Goal: Information Seeking & Learning: Learn about a topic

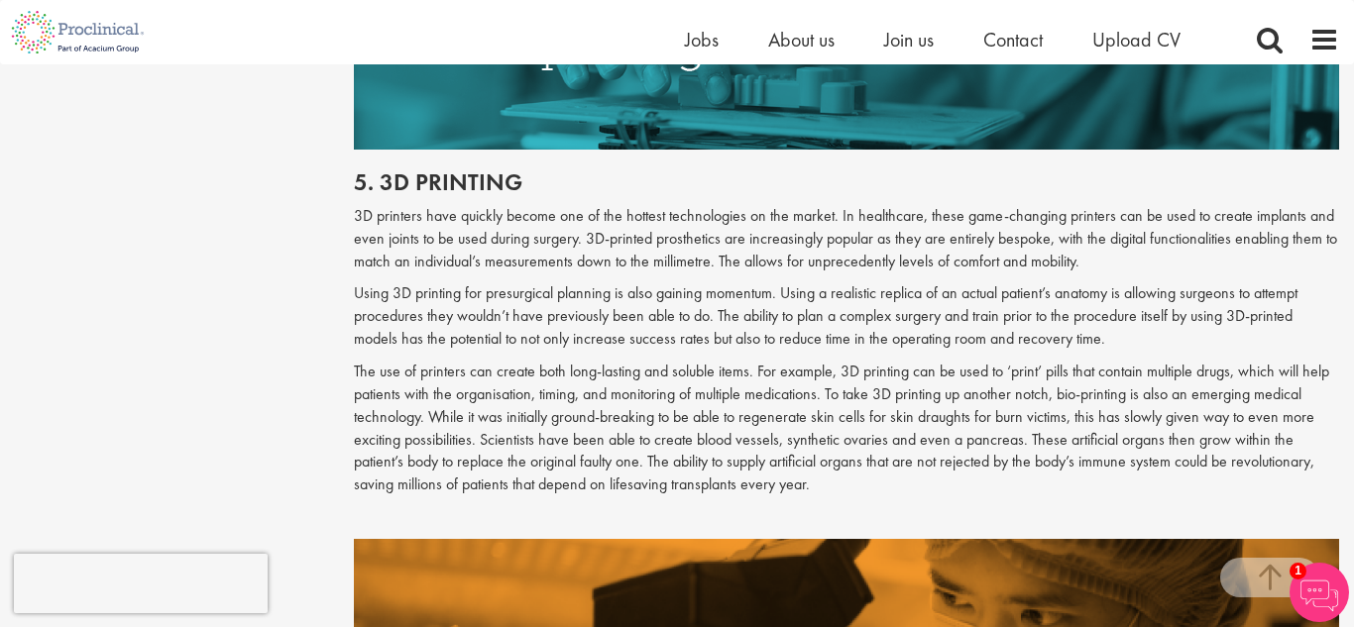
scroll to position [3280, 0]
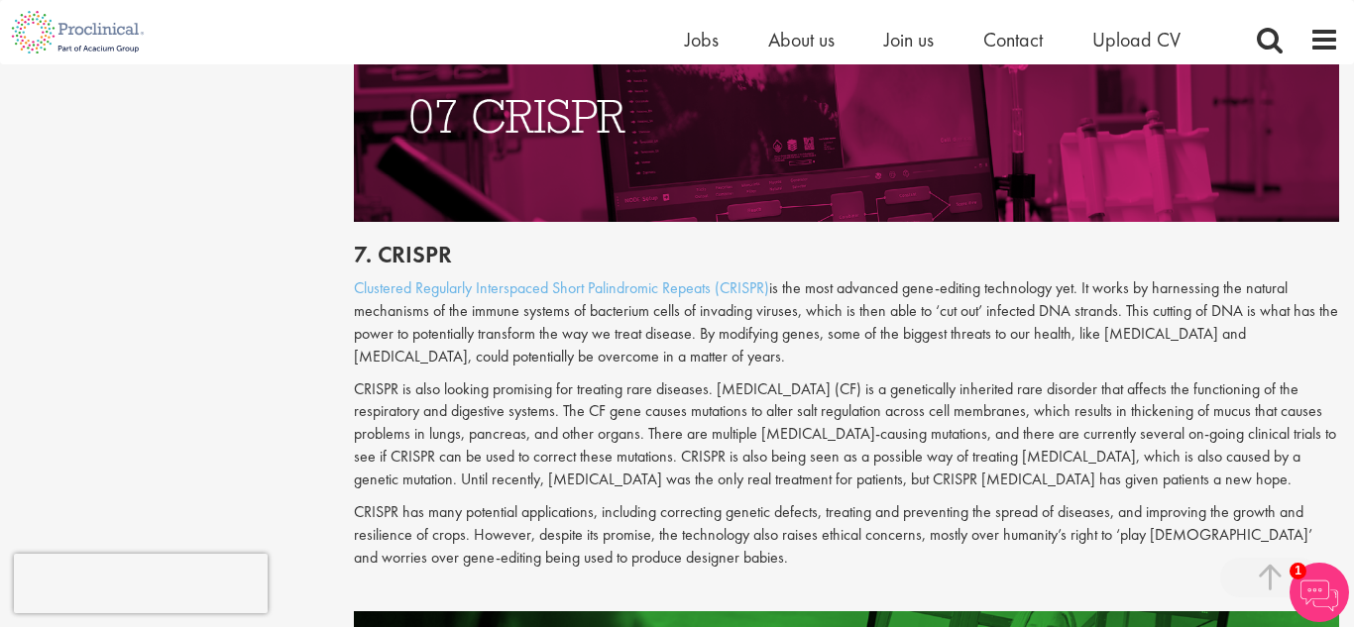
click at [575, 419] on p "CRISPR is also looking promising for treating rare diseases. [MEDICAL_DATA] (CF…" at bounding box center [847, 435] width 986 height 113
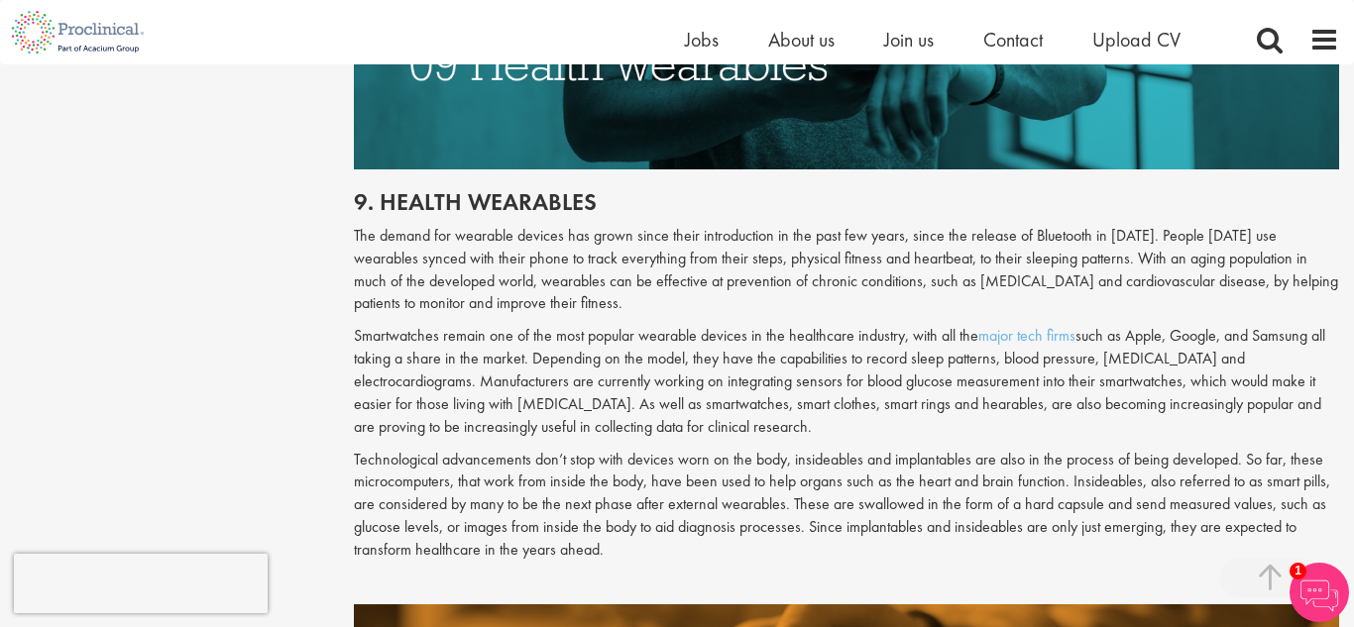
scroll to position [5568, 0]
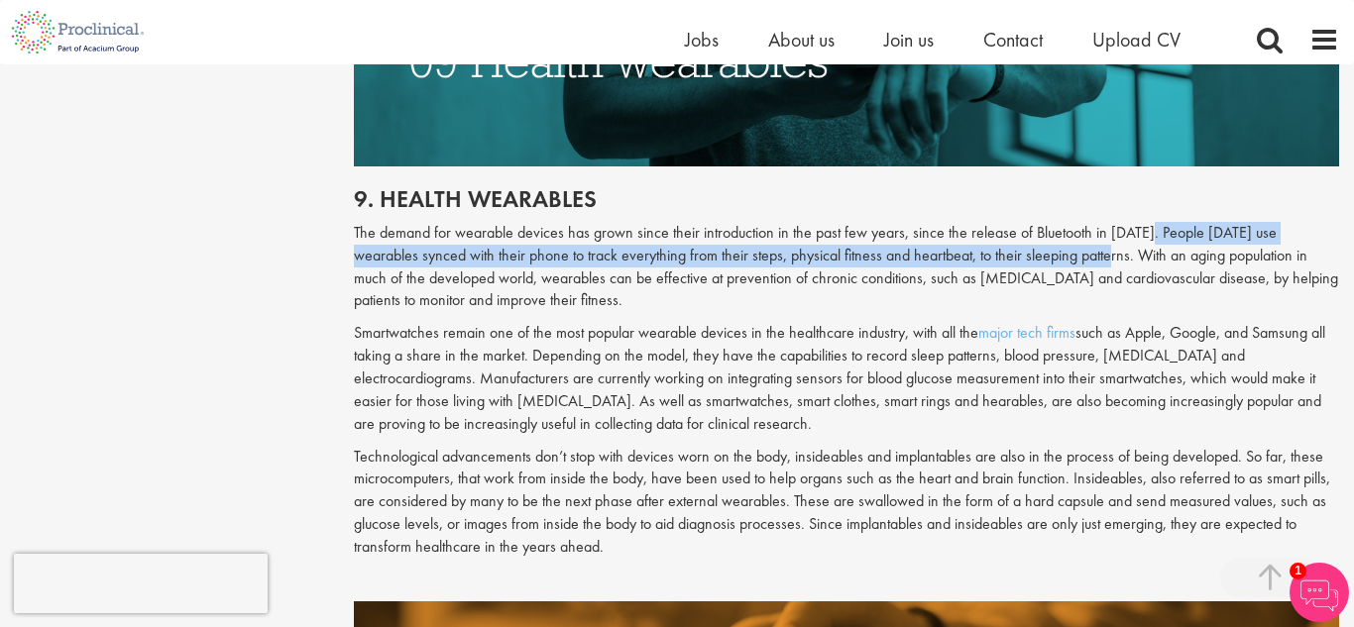
drag, startPoint x: 1143, startPoint y: 189, endPoint x: 1056, endPoint y: 217, distance: 91.5
click at [1056, 222] on p "The demand for wearable devices has grown since their introduction in the past …" at bounding box center [847, 267] width 986 height 90
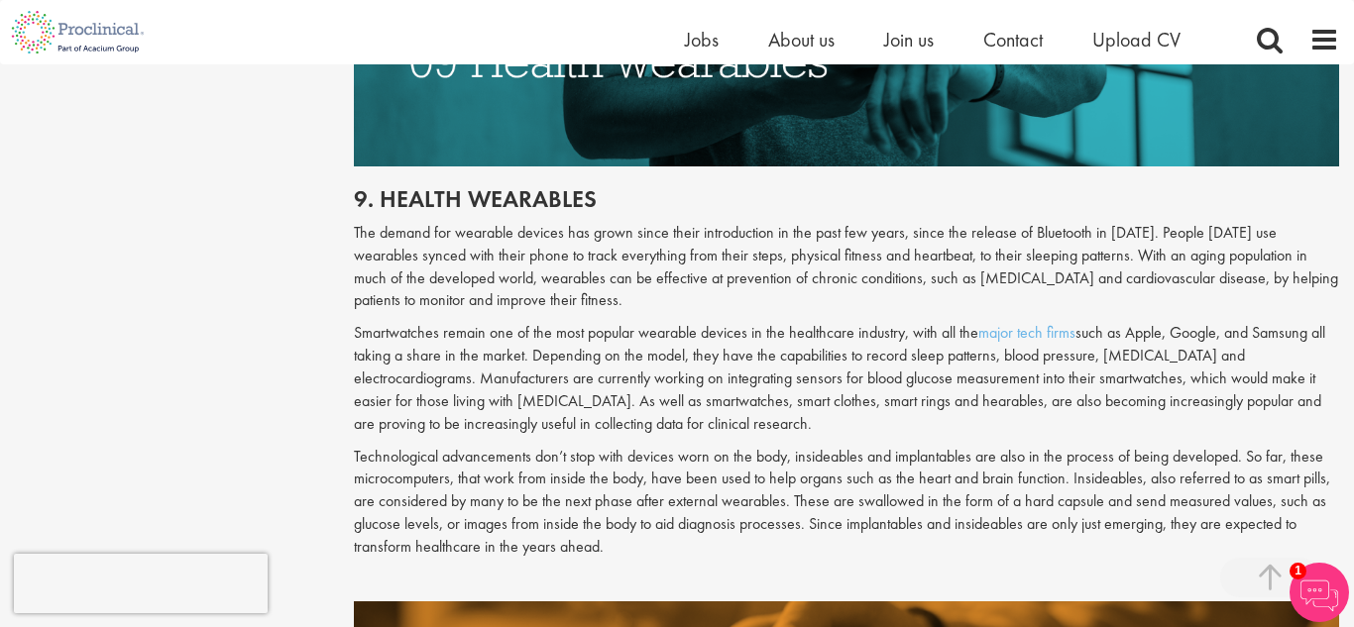
drag, startPoint x: 472, startPoint y: 234, endPoint x: 786, endPoint y: 231, distance: 314.1
click at [786, 231] on p "The demand for wearable devices has grown since their introduction in the past …" at bounding box center [847, 267] width 986 height 90
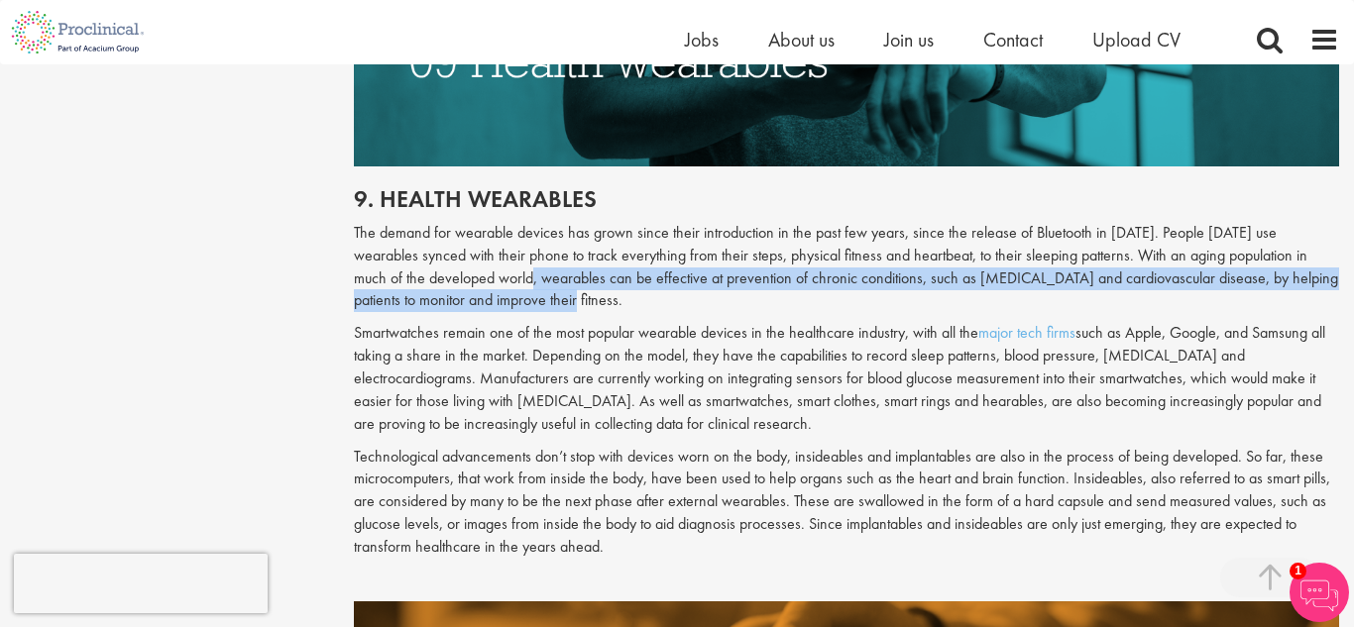
drag, startPoint x: 469, startPoint y: 232, endPoint x: 512, endPoint y: 256, distance: 49.7
click at [512, 256] on p "The demand for wearable devices has grown since their introduction in the past …" at bounding box center [847, 267] width 986 height 90
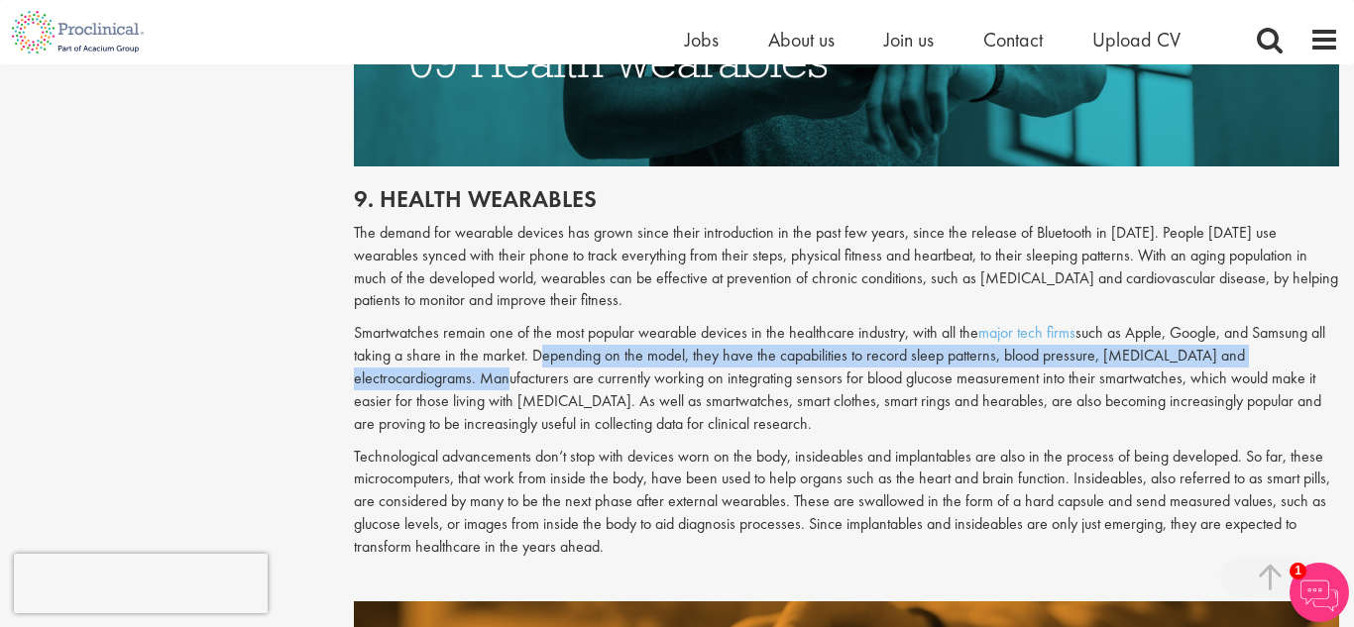
drag, startPoint x: 531, startPoint y: 311, endPoint x: 474, endPoint y: 335, distance: 62.2
click at [474, 335] on p "Smartwatches remain one of the most popular wearable devices in the healthcare …" at bounding box center [847, 378] width 986 height 113
